Goal: Task Accomplishment & Management: Complete application form

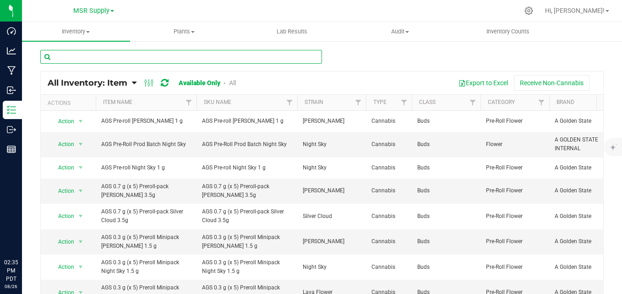
drag, startPoint x: 0, startPoint y: 0, endPoint x: 172, endPoint y: 54, distance: 180.6
click at [172, 54] on input "text" at bounding box center [181, 57] width 282 height 14
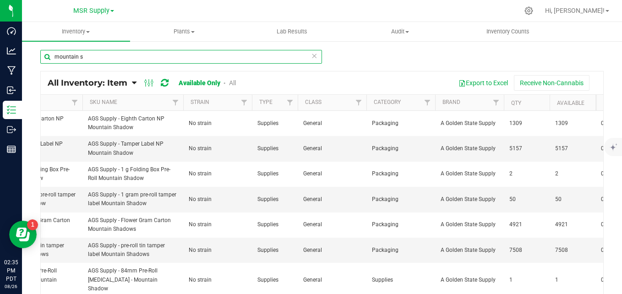
scroll to position [0, 127]
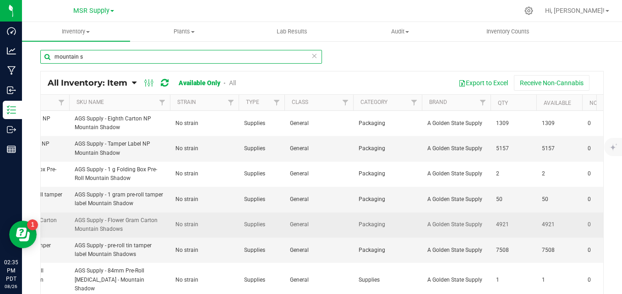
type input "mountain s"
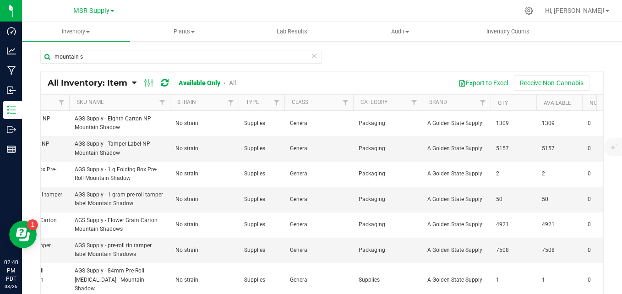
click at [311, 59] on icon at bounding box center [314, 55] width 6 height 11
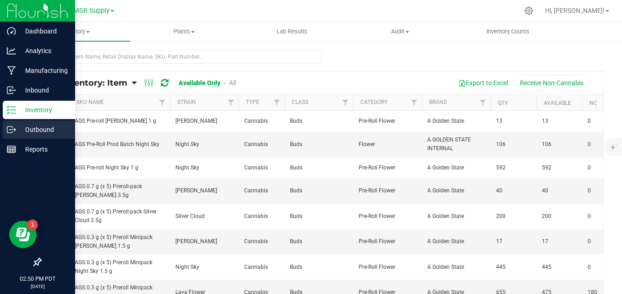
click at [9, 130] on icon at bounding box center [11, 129] width 9 height 9
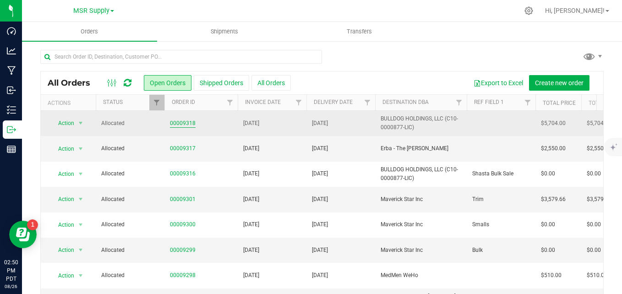
click at [186, 122] on link "00009318" at bounding box center [183, 123] width 26 height 9
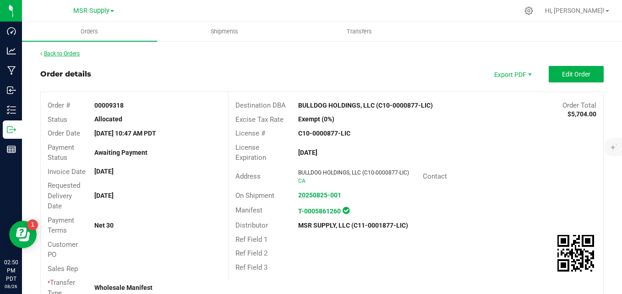
click at [42, 50] on link "Back to Orders" at bounding box center [59, 53] width 39 height 6
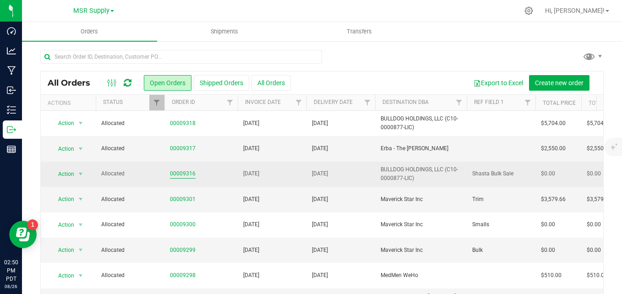
click at [176, 174] on link "00009316" at bounding box center [183, 173] width 26 height 9
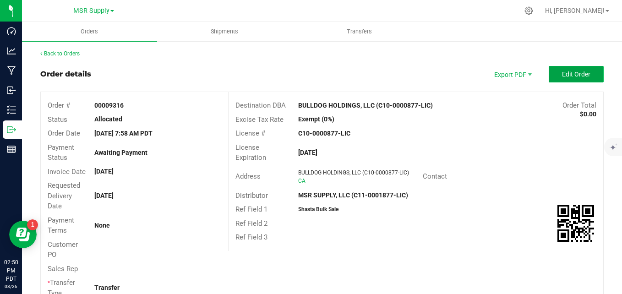
click at [568, 76] on span "Edit Order" at bounding box center [576, 74] width 28 height 7
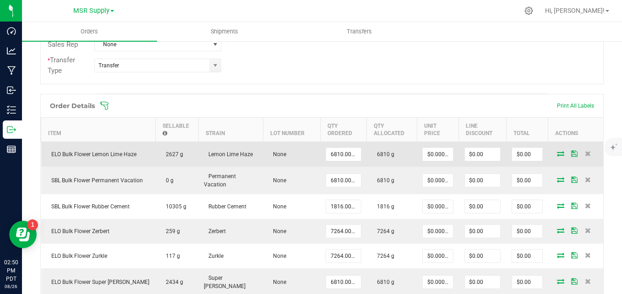
scroll to position [229, 0]
click at [514, 153] on input "0" at bounding box center [527, 153] width 30 height 13
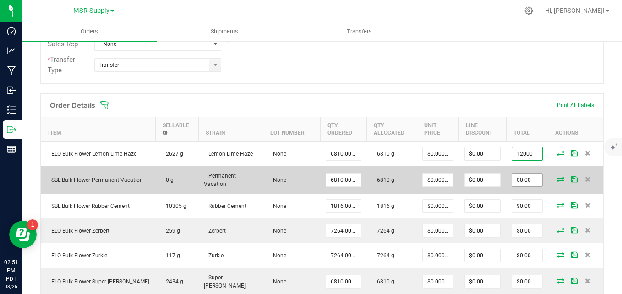
type input "12000"
type input "$1.76211"
type input "$12,000.00"
click at [521, 178] on input "0" at bounding box center [527, 180] width 30 height 13
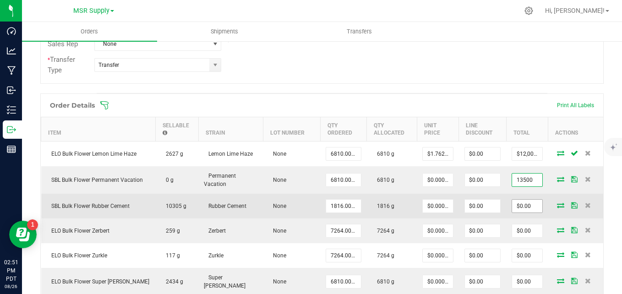
type input "13500"
type input "$1.98238"
type input "$13,500.00"
click at [520, 207] on input "0" at bounding box center [527, 206] width 30 height 13
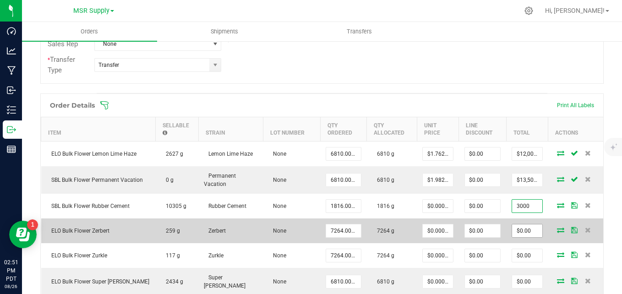
type input "3000"
type input "$1.65198"
type input "$3,000.00"
click at [512, 226] on input "0" at bounding box center [527, 230] width 30 height 13
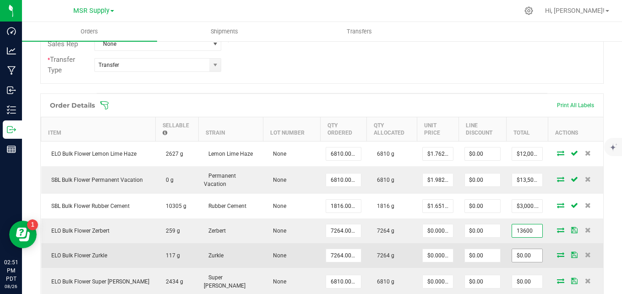
type input "13600"
type input "$1.87225"
type input "$13,600.00"
click at [529, 256] on input "0" at bounding box center [527, 255] width 30 height 13
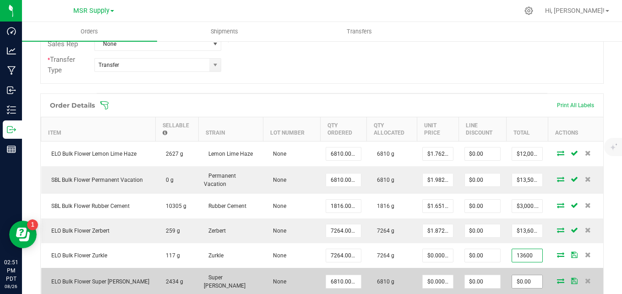
type input "13600"
type input "$1.87225"
type input "$13,600.00"
click at [518, 276] on input "0" at bounding box center [527, 281] width 30 height 13
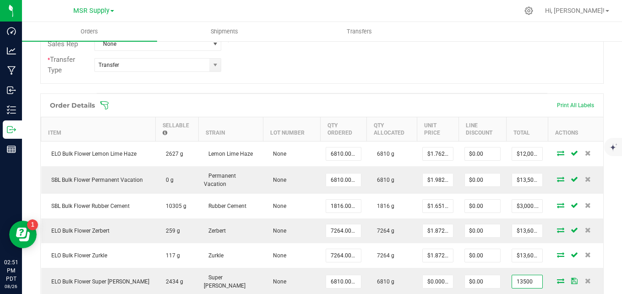
type input "13500"
type input "$1.98238"
type input "$13,500.00"
click at [602, 87] on div "Back to Orders Order details Export PDF Done Editing Order # 00009316 Status Al…" at bounding box center [322, 158] width 600 height 695
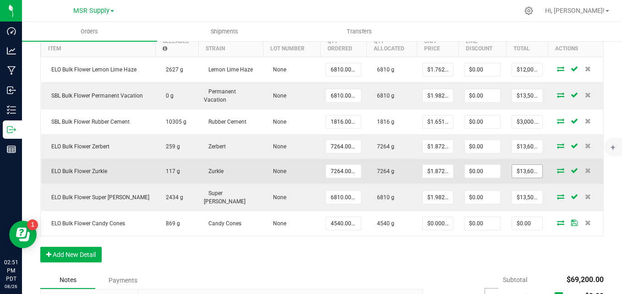
scroll to position [321, 0]
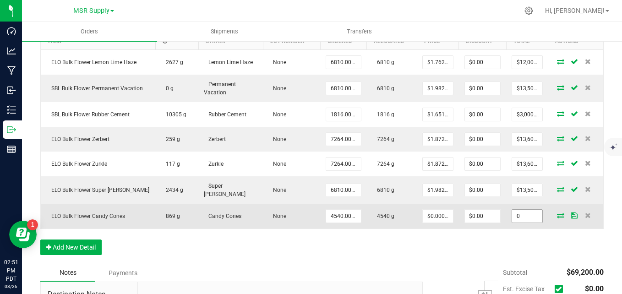
click at [522, 214] on input "0" at bounding box center [527, 216] width 30 height 13
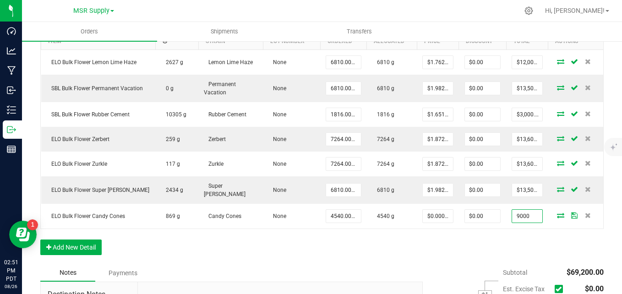
type input "9000"
type input "$1.98238"
type input "$9,000.00"
click at [494, 239] on div "Order Details Print All Labels Item Sellable Strain Lot Number Qty Ordered Qty …" at bounding box center [321, 133] width 563 height 262
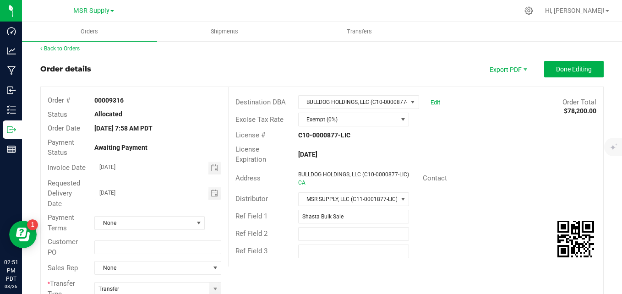
scroll to position [0, 0]
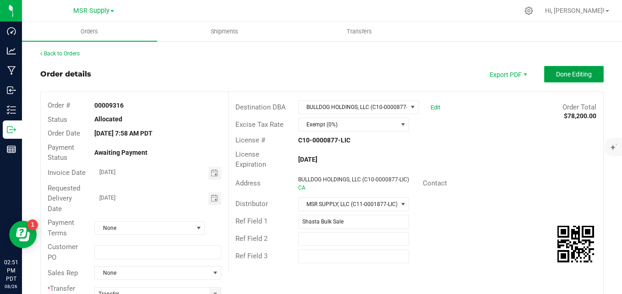
click at [581, 74] on span "Done Editing" at bounding box center [574, 74] width 36 height 7
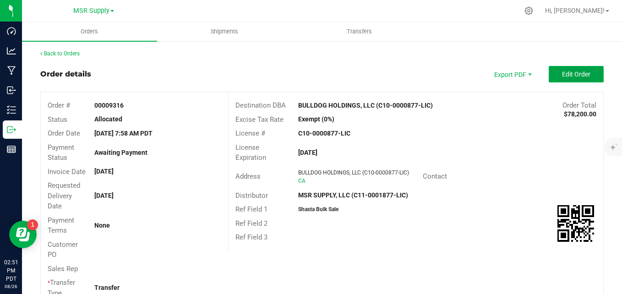
click at [564, 72] on span "Edit Order" at bounding box center [576, 74] width 28 height 7
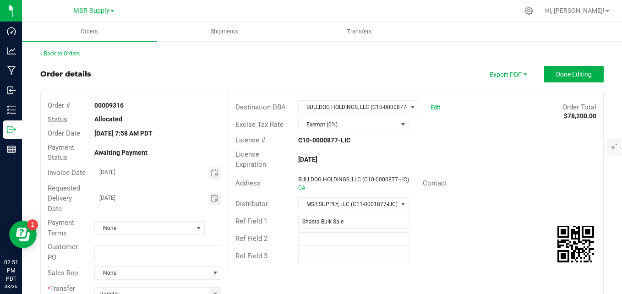
click at [435, 108] on div "Edit" at bounding box center [433, 107] width 14 height 14
click at [434, 109] on link "Edit" at bounding box center [435, 107] width 10 height 7
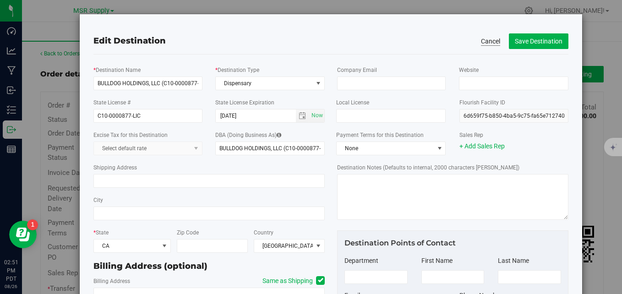
click at [486, 44] on button "Cancel" at bounding box center [490, 41] width 19 height 9
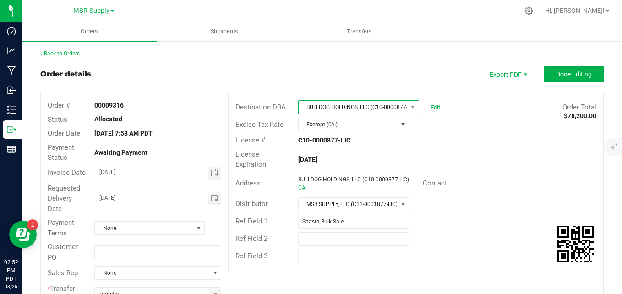
click at [407, 109] on span at bounding box center [412, 107] width 11 height 13
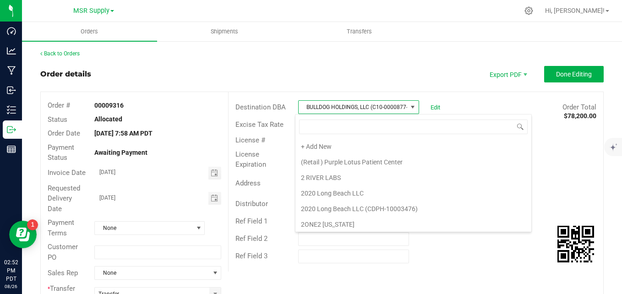
click at [397, 137] on span at bounding box center [413, 127] width 236 height 22
click at [396, 144] on li "+ Add New" at bounding box center [413, 147] width 236 height 16
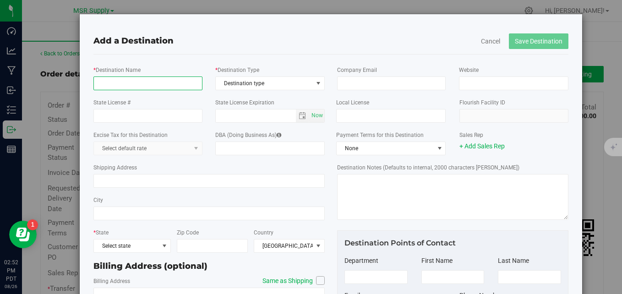
click at [163, 84] on input "* Destination Name" at bounding box center [147, 83] width 109 height 14
type input "Apotheca Holdings LLC"
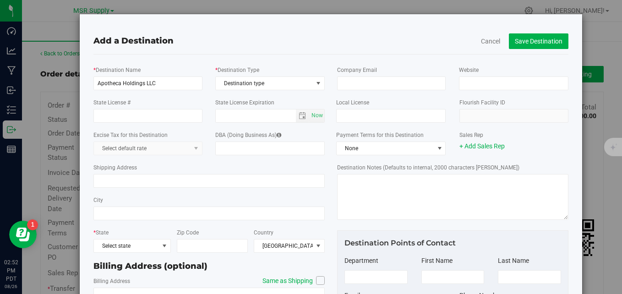
click at [195, 99] on div "State License #" at bounding box center [148, 110] width 122 height 25
click at [238, 79] on span "Destination type" at bounding box center [264, 83] width 97 height 13
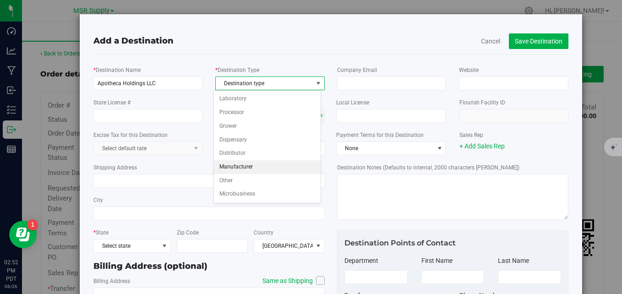
click at [250, 165] on li "Manufacturer" at bounding box center [267, 167] width 107 height 14
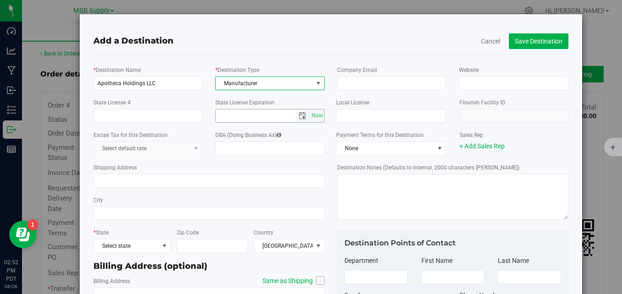
click at [299, 118] on span "select" at bounding box center [302, 115] width 7 height 7
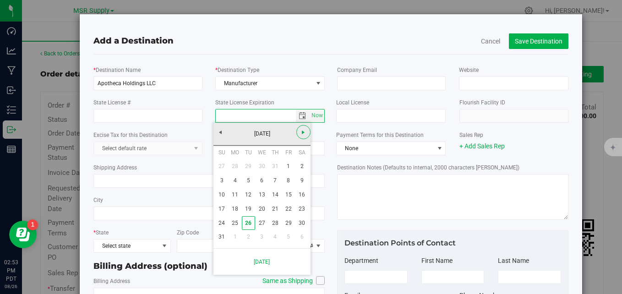
click at [298, 130] on link "Next" at bounding box center [303, 132] width 14 height 14
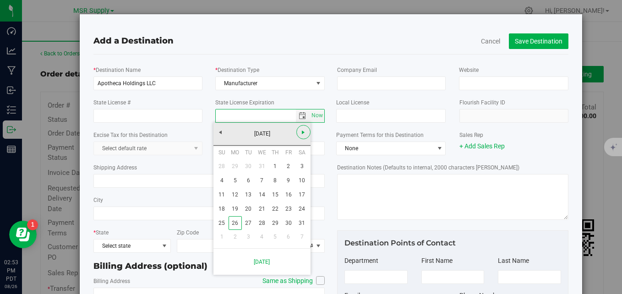
click at [298, 130] on link "Next" at bounding box center [303, 132] width 14 height 14
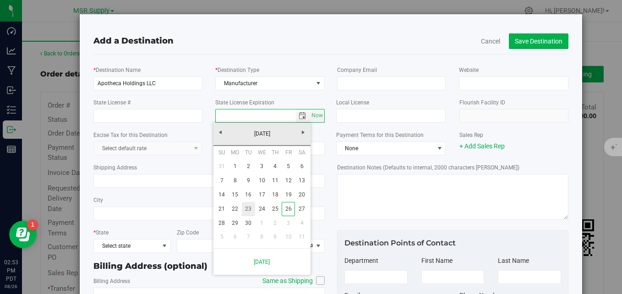
click at [249, 211] on link "23" at bounding box center [248, 209] width 13 height 14
type input "[DATE]"
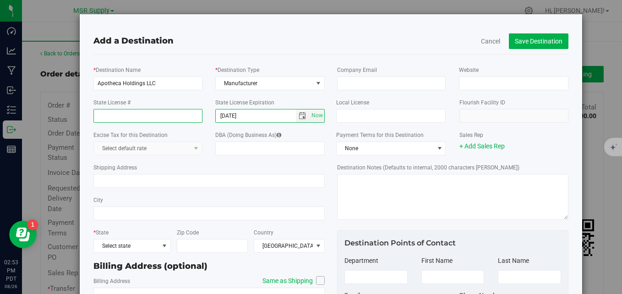
click at [135, 113] on input "State License #" at bounding box center [147, 116] width 109 height 14
type input "DCC-10004810"
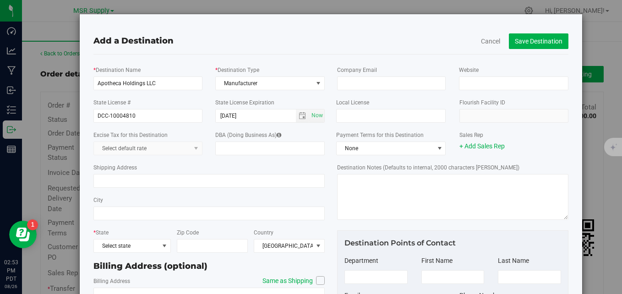
click at [225, 44] on div "Add a Destination" at bounding box center [330, 41] width 474 height 12
click at [151, 246] on span "Select state" at bounding box center [126, 245] width 65 height 13
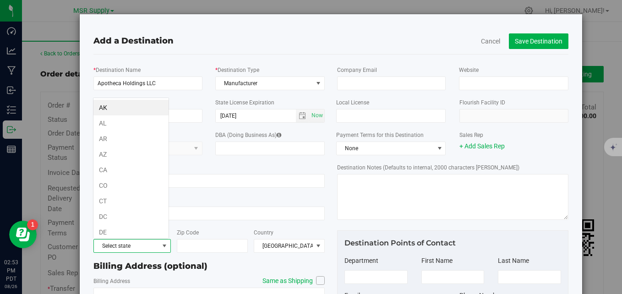
scroll to position [14, 76]
click at [124, 173] on li "CA" at bounding box center [130, 170] width 75 height 16
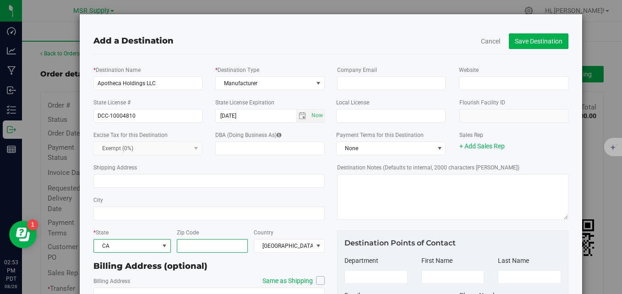
click at [223, 247] on input "Zip Code" at bounding box center [212, 246] width 71 height 14
type input "95822"
click at [325, 226] on div "* Destination Name Apotheca Holdings LLC * Destination Type Manufacturer Destin…" at bounding box center [209, 213] width 244 height 305
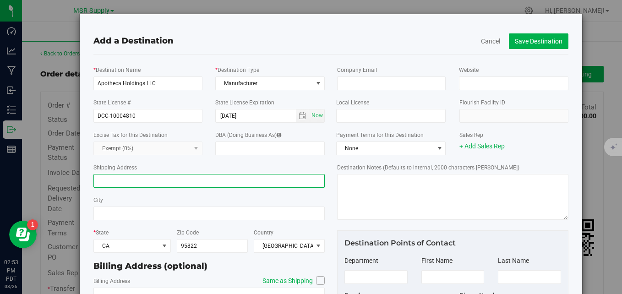
click at [155, 184] on input "Shipping Address" at bounding box center [208, 181] width 231 height 14
type input "108 [PERSON_NAME] CIR"
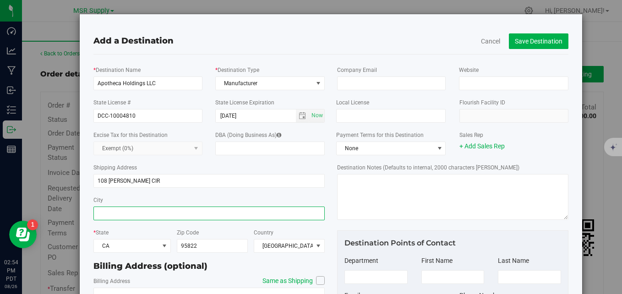
click at [152, 211] on input "City" at bounding box center [208, 214] width 231 height 14
type input "[GEOGRAPHIC_DATA]"
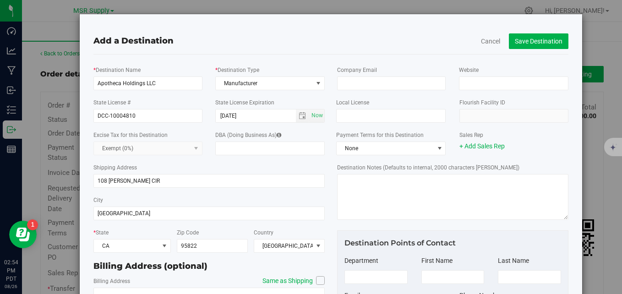
click at [253, 194] on div "City [GEOGRAPHIC_DATA]" at bounding box center [208, 207] width 231 height 33
click at [520, 43] on button "Save Destination" at bounding box center [539, 41] width 60 height 16
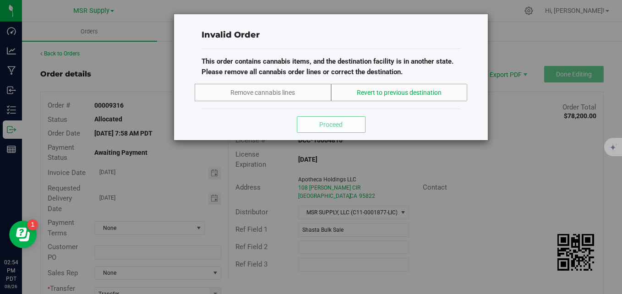
click at [387, 94] on span "Revert to previous destination" at bounding box center [399, 93] width 85 height 10
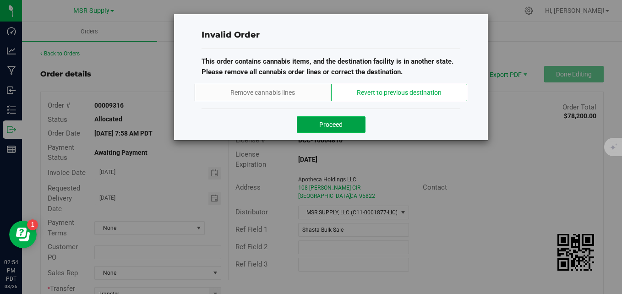
click at [353, 121] on button "Proceed" at bounding box center [331, 124] width 69 height 16
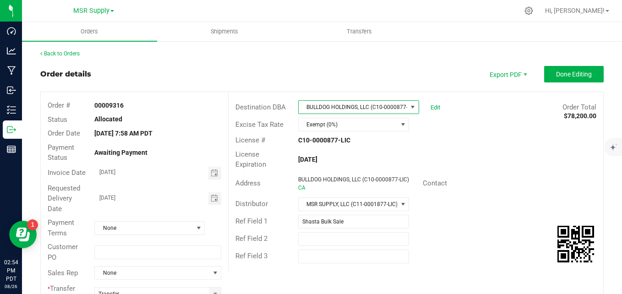
click at [409, 109] on span at bounding box center [412, 106] width 7 height 7
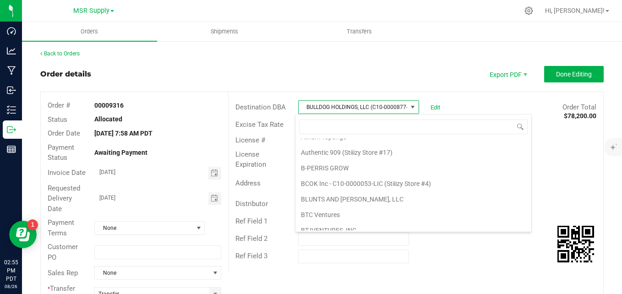
scroll to position [501, 0]
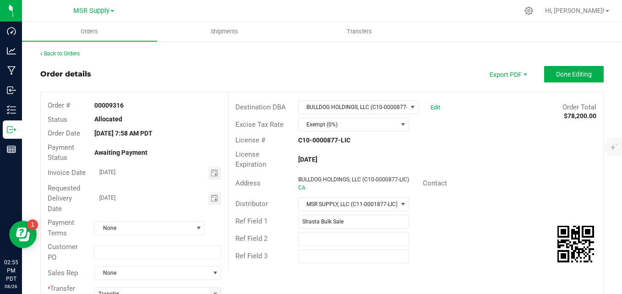
click at [419, 82] on div "Order details Export PDF Done Editing" at bounding box center [321, 74] width 563 height 16
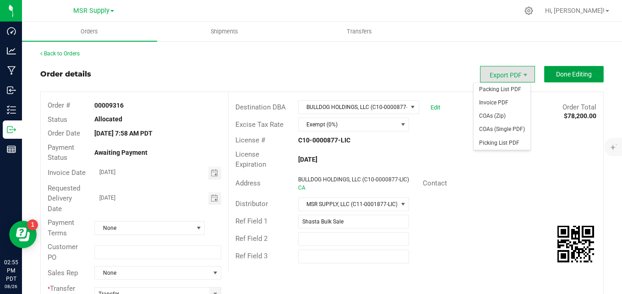
click at [556, 77] on span "Done Editing" at bounding box center [574, 74] width 36 height 7
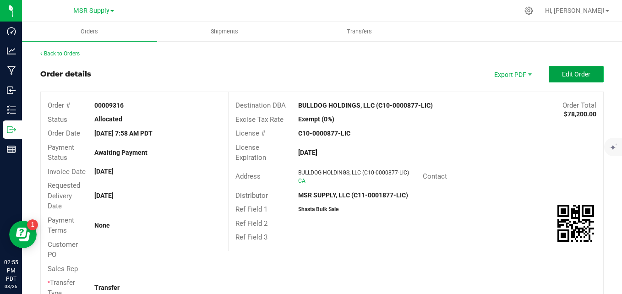
click at [549, 76] on button "Edit Order" at bounding box center [576, 74] width 55 height 16
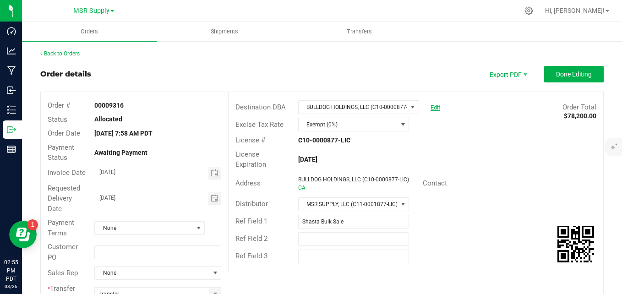
click at [431, 109] on link "Edit" at bounding box center [435, 107] width 10 height 7
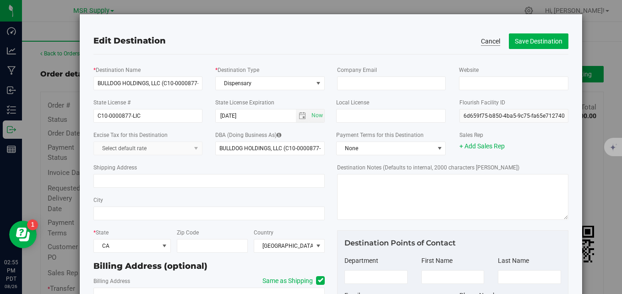
click at [483, 44] on button "Cancel" at bounding box center [490, 41] width 19 height 9
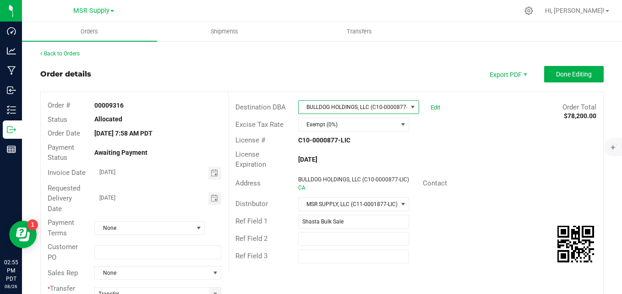
click at [409, 104] on span at bounding box center [412, 106] width 7 height 7
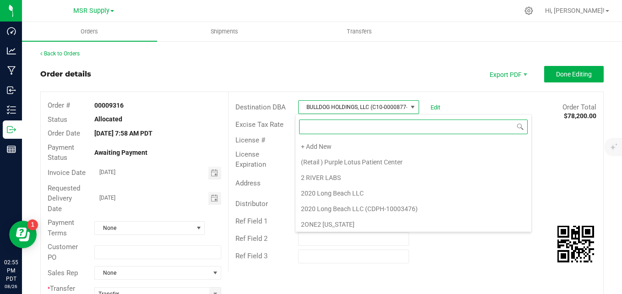
scroll to position [547, 0]
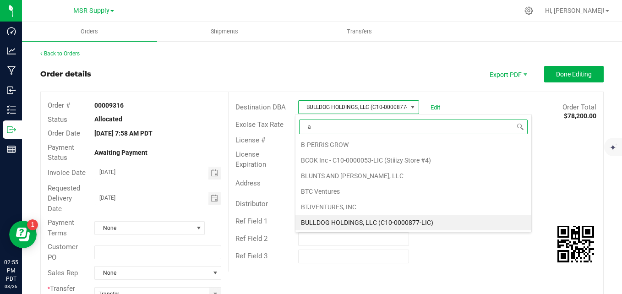
type input "ap"
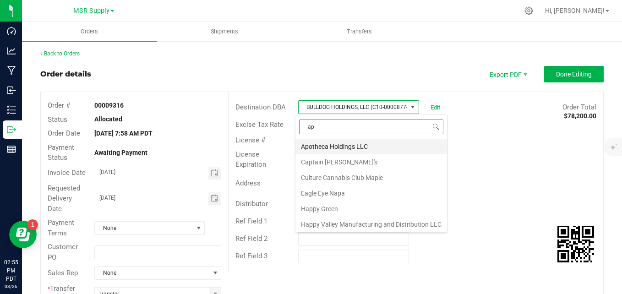
click at [363, 144] on li "Apotheca Holdings LLC" at bounding box center [371, 147] width 152 height 16
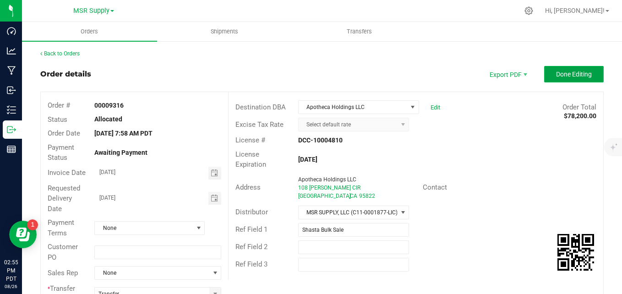
click at [578, 75] on span "Done Editing" at bounding box center [574, 74] width 36 height 7
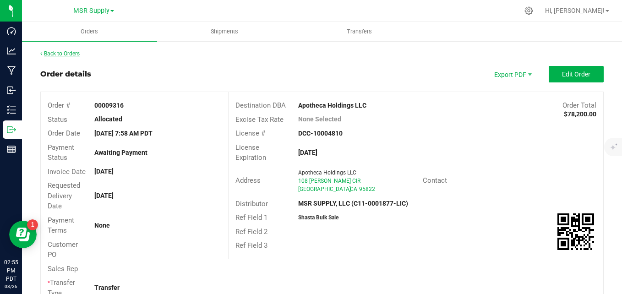
click at [57, 54] on link "Back to Orders" at bounding box center [59, 53] width 39 height 6
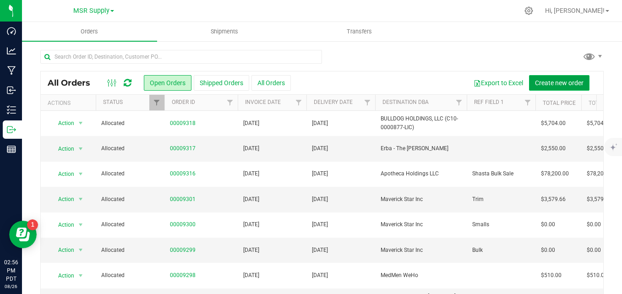
click at [560, 76] on button "Create new order" at bounding box center [559, 83] width 60 height 16
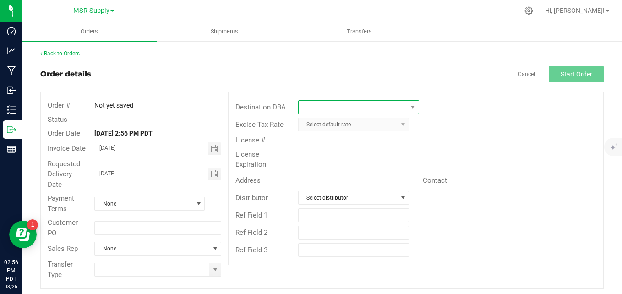
click at [401, 102] on span at bounding box center [353, 107] width 109 height 13
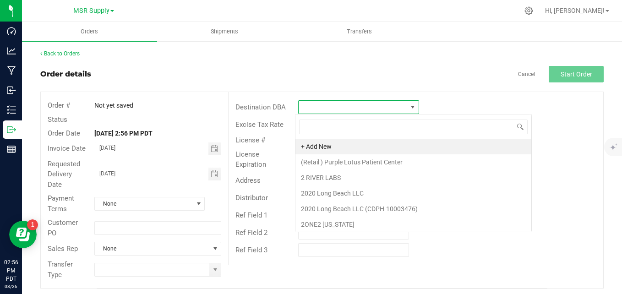
scroll to position [14, 119]
type input "ap"
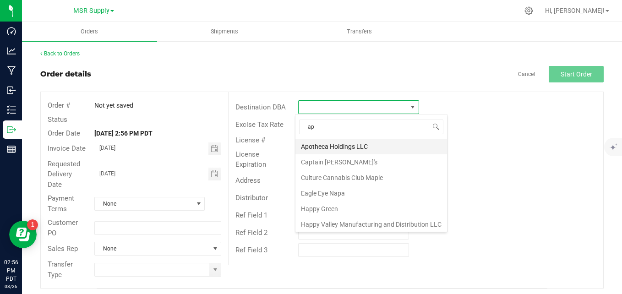
click at [364, 145] on li "Apotheca Holdings LLC" at bounding box center [371, 147] width 152 height 16
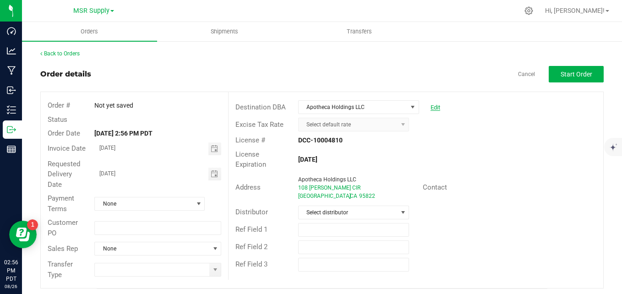
click at [430, 105] on link "Edit" at bounding box center [435, 107] width 10 height 7
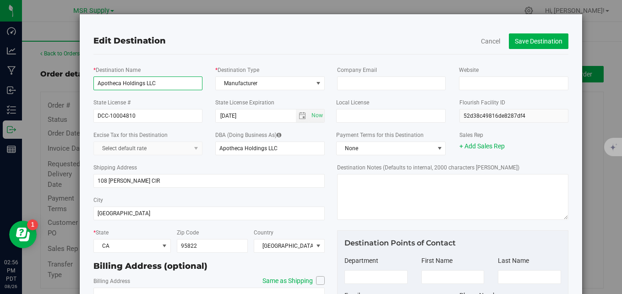
click at [178, 81] on input "Apotheca Holdings LLC" at bounding box center [147, 83] width 109 height 14
type input "Apotheca Holdings LLC (Manufacturer)"
click at [520, 40] on button "Save Destination" at bounding box center [539, 41] width 60 height 16
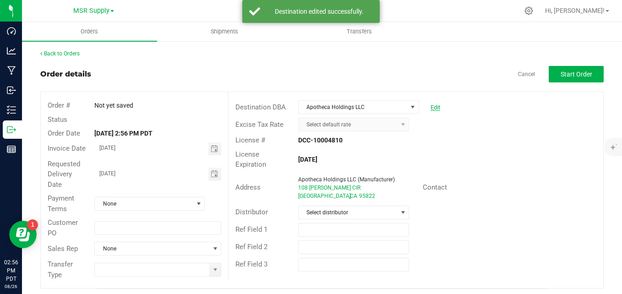
click at [430, 106] on link "Edit" at bounding box center [435, 107] width 10 height 7
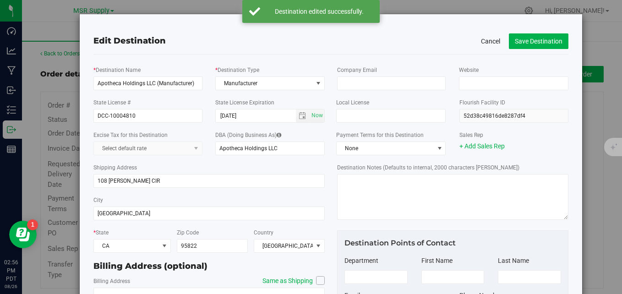
click at [483, 42] on button "Cancel" at bounding box center [490, 41] width 19 height 9
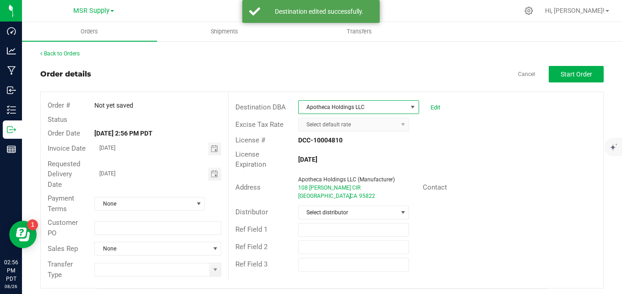
click at [409, 104] on span at bounding box center [412, 106] width 7 height 7
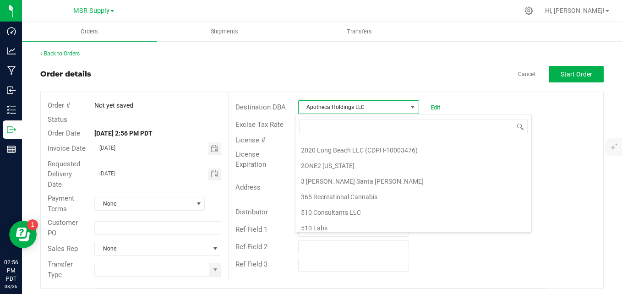
scroll to position [0, 0]
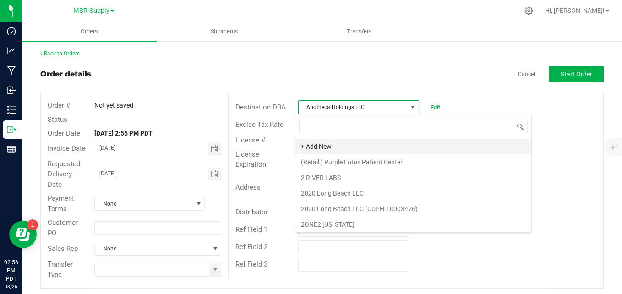
click at [355, 148] on li "+ Add New" at bounding box center [413, 147] width 236 height 16
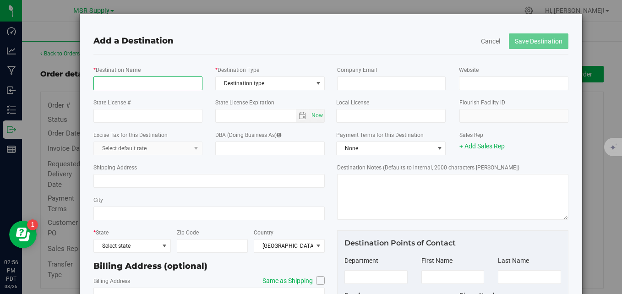
click at [164, 79] on input "* Destination Name" at bounding box center [147, 83] width 109 height 14
type input "Apotheca Holdings LLC"
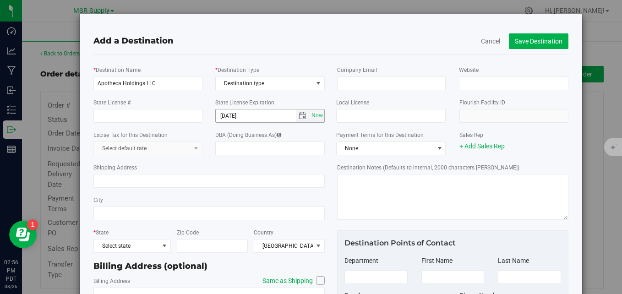
click at [299, 115] on span "select" at bounding box center [302, 115] width 7 height 7
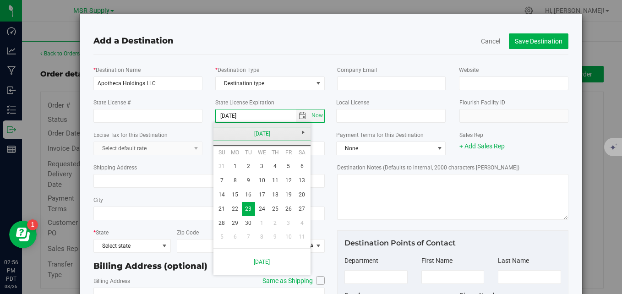
click at [218, 133] on link "[DATE]" at bounding box center [262, 134] width 98 height 14
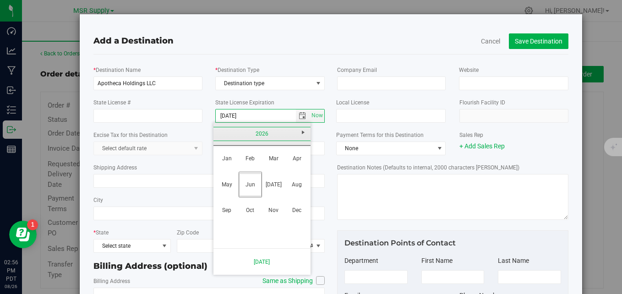
click at [218, 133] on link "2026" at bounding box center [262, 134] width 98 height 14
click at [218, 133] on link "[DATE]-[DATE]" at bounding box center [262, 134] width 98 height 14
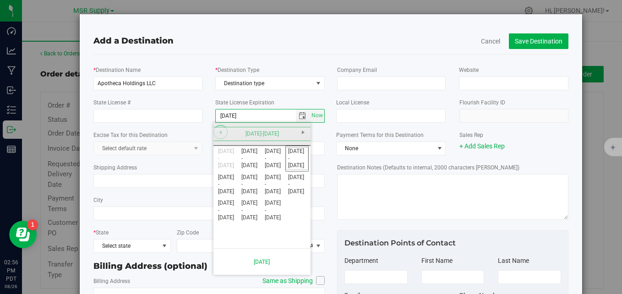
click at [218, 133] on span "Previous" at bounding box center [220, 132] width 7 height 7
click at [218, 133] on div "[DATE]-[DATE]" at bounding box center [262, 134] width 102 height 23
click at [299, 135] on link "Next" at bounding box center [303, 132] width 14 height 14
click at [299, 115] on span "select" at bounding box center [302, 115] width 7 height 7
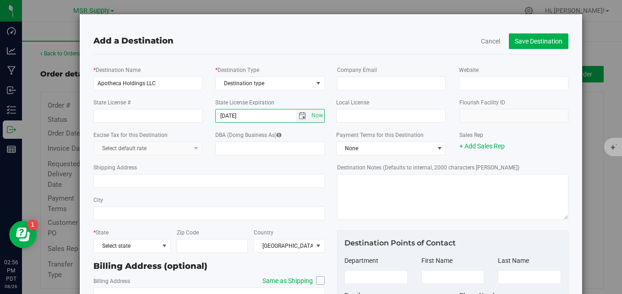
click at [299, 115] on span "select" at bounding box center [302, 115] width 7 height 7
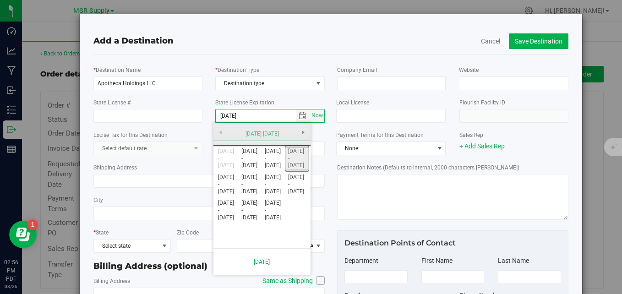
click at [294, 158] on link "[DATE] - [DATE]" at bounding box center [296, 158] width 23 height 23
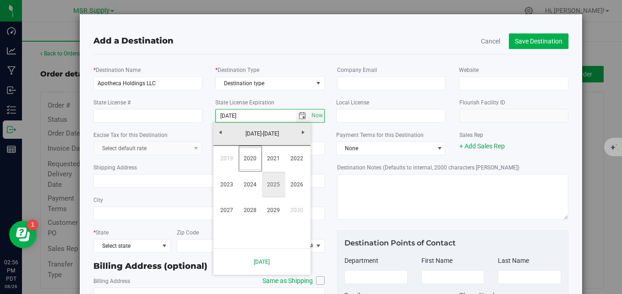
click at [282, 188] on link "2025" at bounding box center [273, 184] width 23 height 23
click at [299, 208] on link "Dec" at bounding box center [296, 210] width 23 height 23
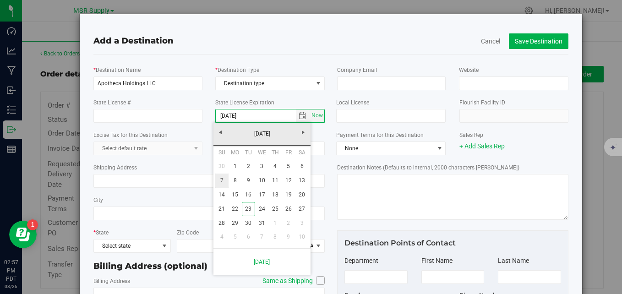
click at [225, 182] on link "7" at bounding box center [221, 181] width 13 height 14
type input "[DATE]"
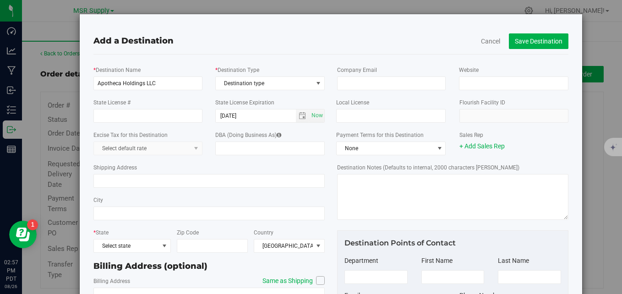
click at [202, 161] on div "Shipping Address" at bounding box center [208, 175] width 231 height 33
click at [148, 118] on input "State License #" at bounding box center [147, 116] width 109 height 14
type input "C11-0001276-LIC"
click at [248, 80] on span "Destination type" at bounding box center [264, 83] width 97 height 13
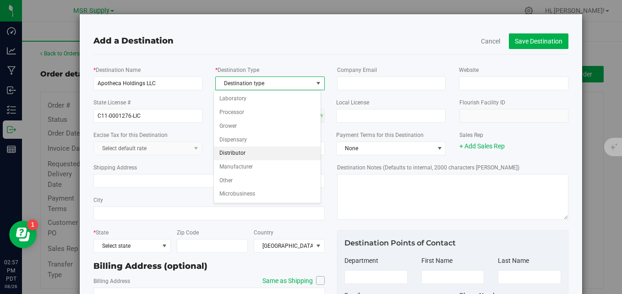
click at [242, 151] on li "Distributor" at bounding box center [267, 154] width 107 height 14
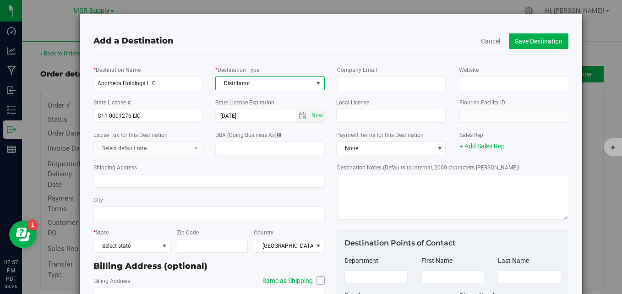
click at [241, 166] on div "Shipping Address" at bounding box center [208, 175] width 231 height 33
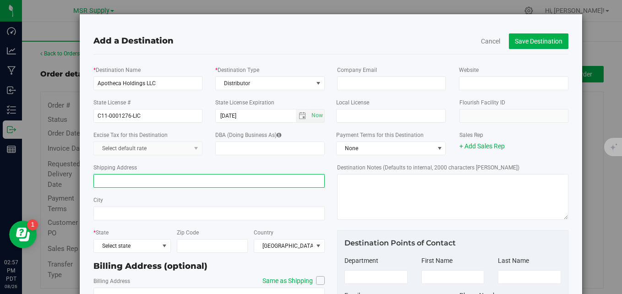
click at [128, 184] on input "Shipping Address" at bounding box center [208, 181] width 231 height 14
type input "108 [PERSON_NAME] CIR"
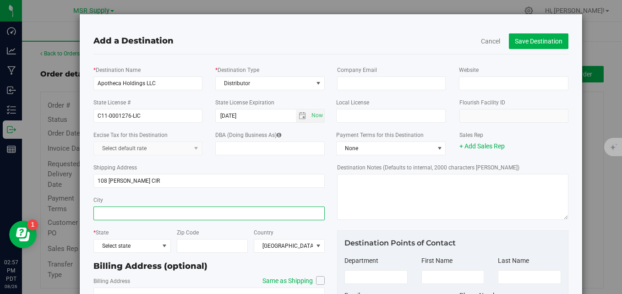
click at [115, 215] on input "City" at bounding box center [208, 214] width 231 height 14
type input "[GEOGRAPHIC_DATA]"
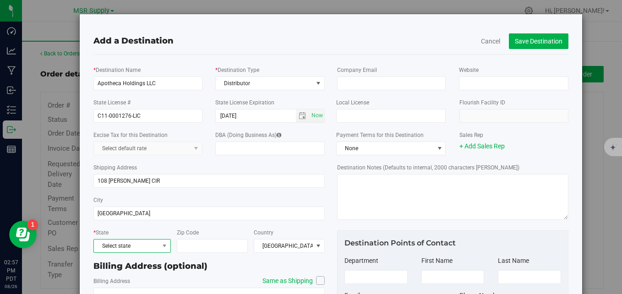
click at [122, 245] on span "Select state" at bounding box center [126, 245] width 65 height 13
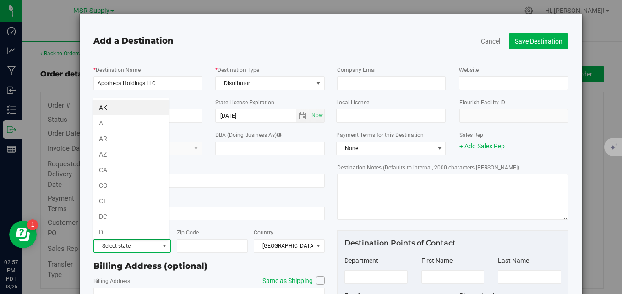
scroll to position [14, 76]
click at [111, 169] on li "CA" at bounding box center [130, 170] width 75 height 16
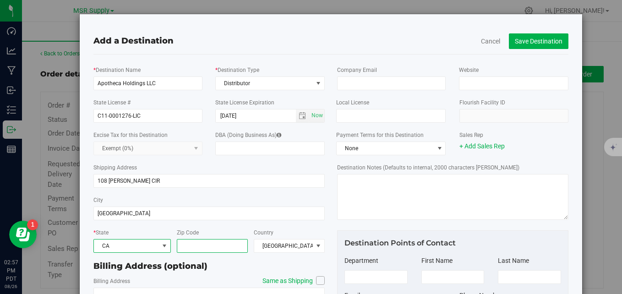
click at [208, 242] on input "Zip Code" at bounding box center [212, 246] width 71 height 14
type input "95822"
click at [319, 198] on div "City [GEOGRAPHIC_DATA]" at bounding box center [208, 207] width 231 height 33
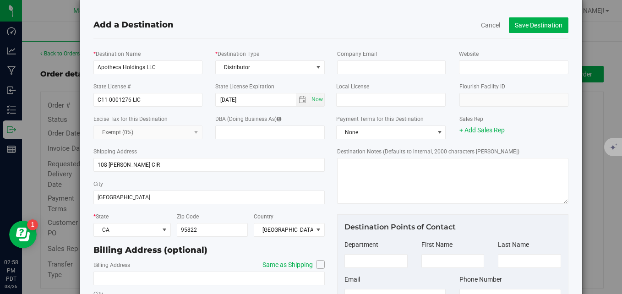
scroll to position [0, 0]
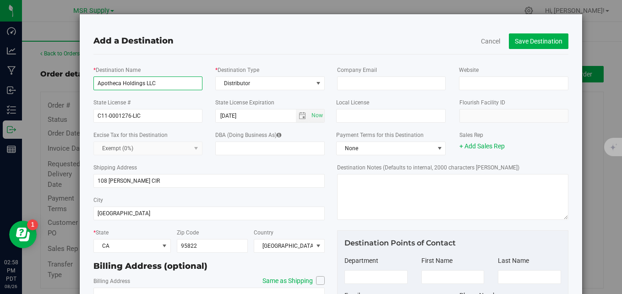
click at [171, 83] on input "Apotheca Holdings LLC" at bounding box center [147, 83] width 109 height 14
type input "Apotheca Holdings LLC (distro)"
click at [526, 45] on button "Save Destination" at bounding box center [539, 41] width 60 height 16
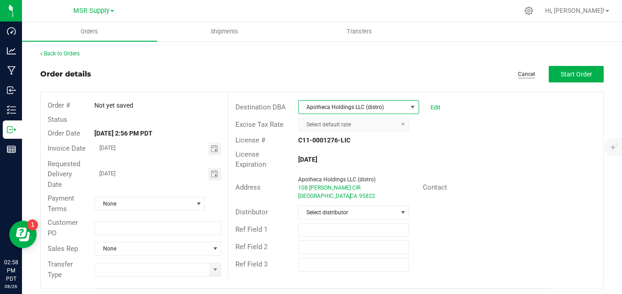
click at [518, 73] on link "Cancel" at bounding box center [526, 75] width 17 height 8
